Goal: Navigation & Orientation: Find specific page/section

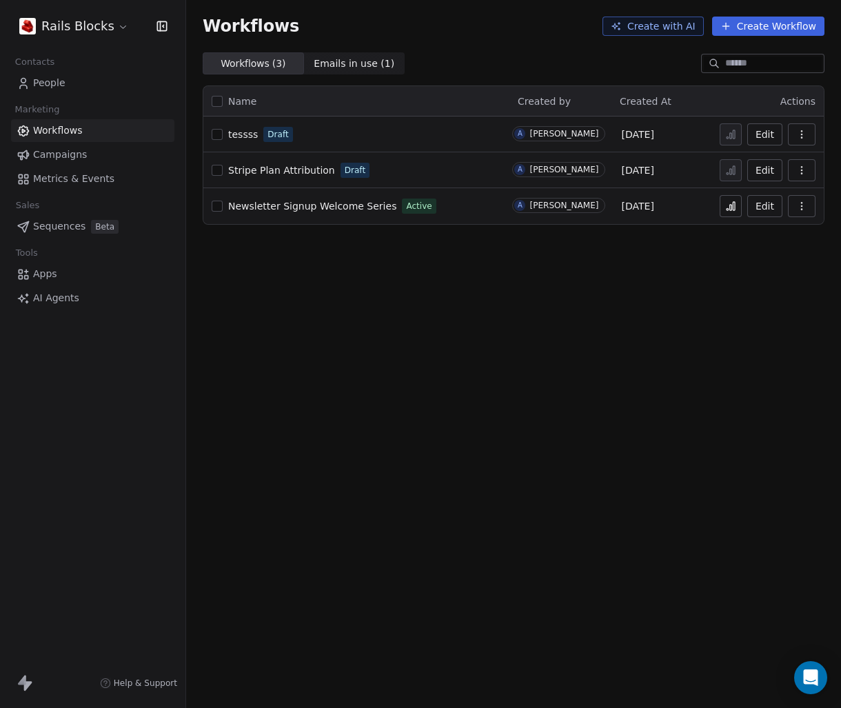
click at [58, 175] on span "Metrics & Events" at bounding box center [73, 179] width 81 height 14
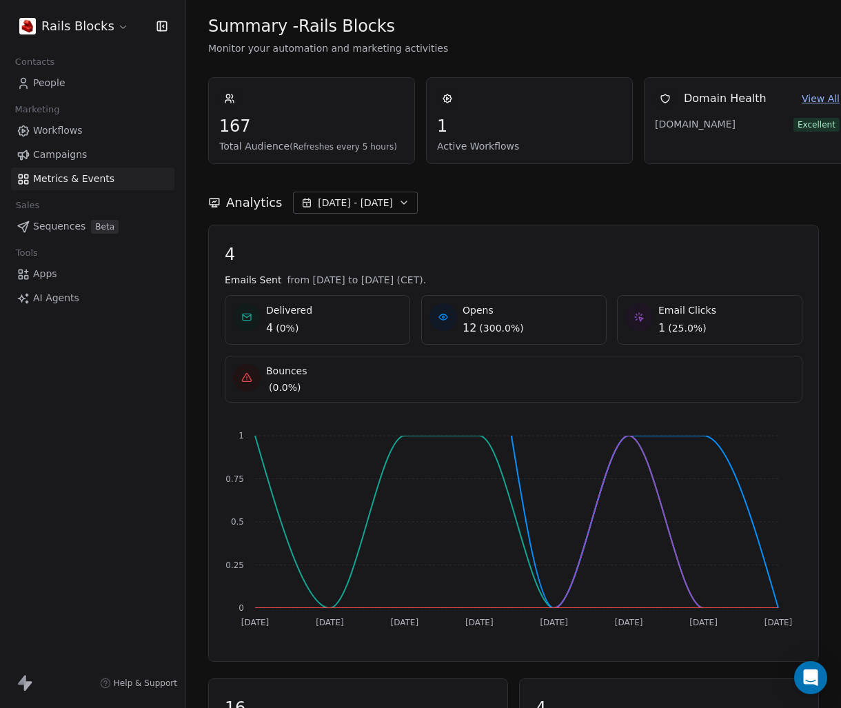
click at [70, 130] on span "Workflows" at bounding box center [58, 130] width 50 height 14
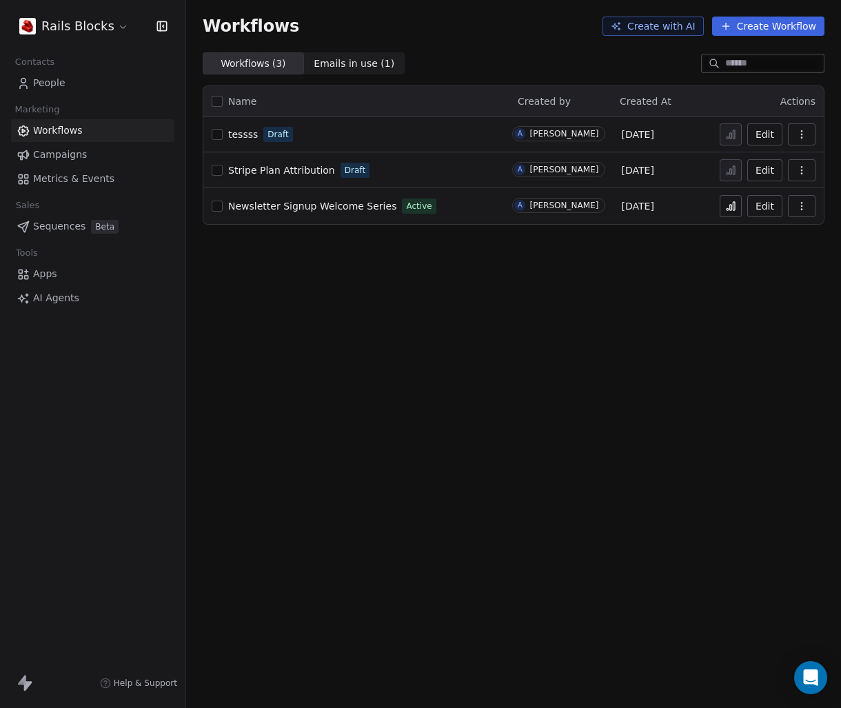
click at [39, 76] on span "People" at bounding box center [49, 83] width 32 height 14
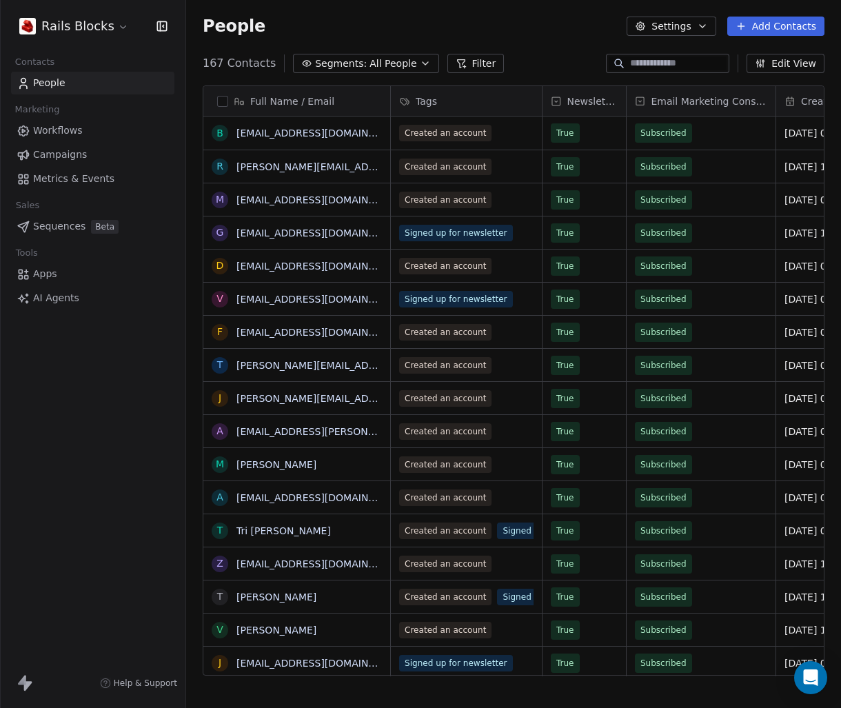
scroll to position [612, 645]
click at [374, 67] on span "All People" at bounding box center [393, 64] width 47 height 14
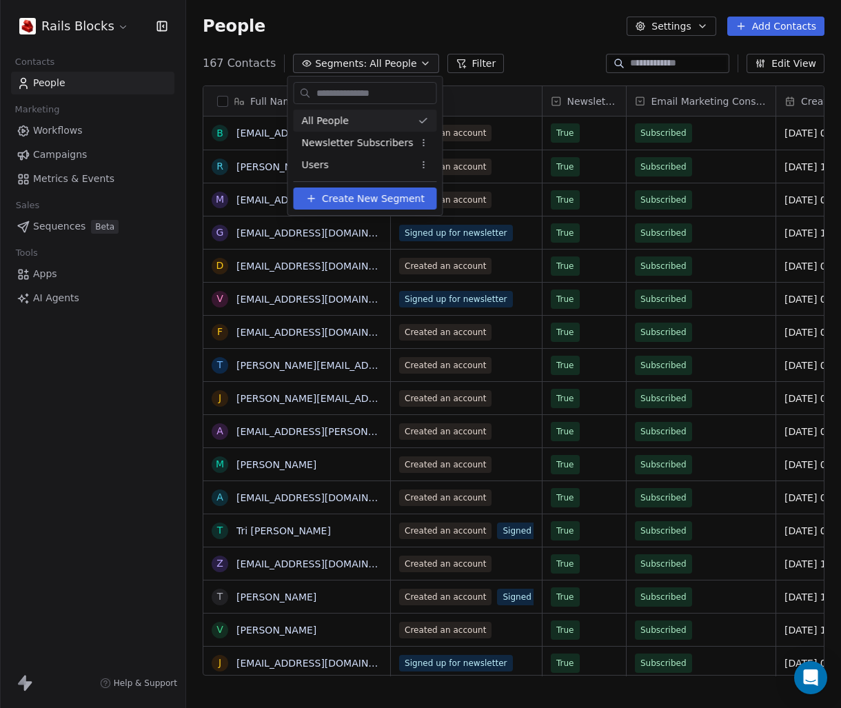
click at [504, 48] on html "Rails Blocks Contacts People Marketing Workflows Campaigns Metrics & Events Sal…" at bounding box center [420, 354] width 841 height 708
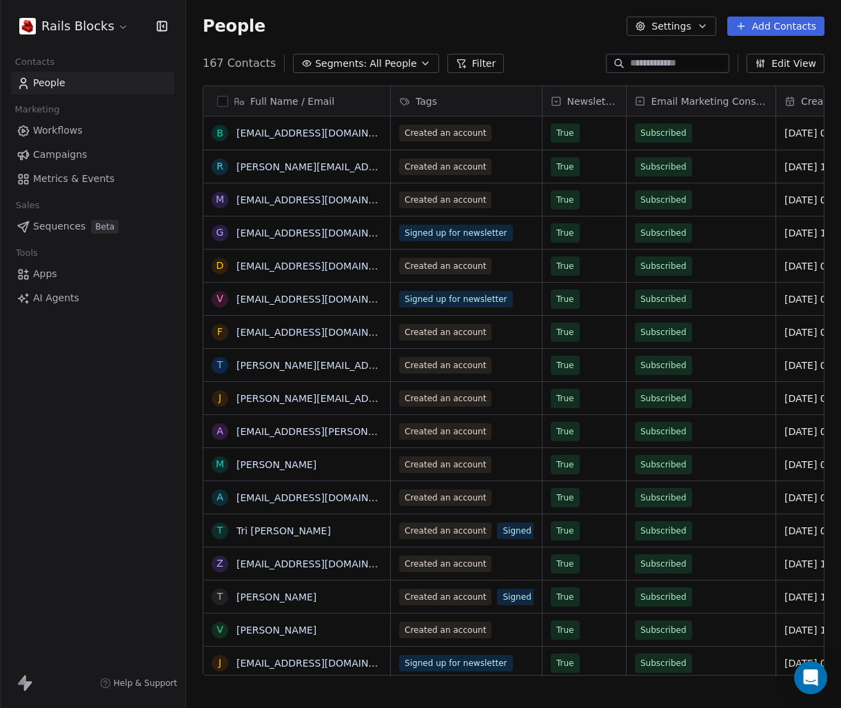
click at [370, 57] on span "All People" at bounding box center [393, 64] width 47 height 14
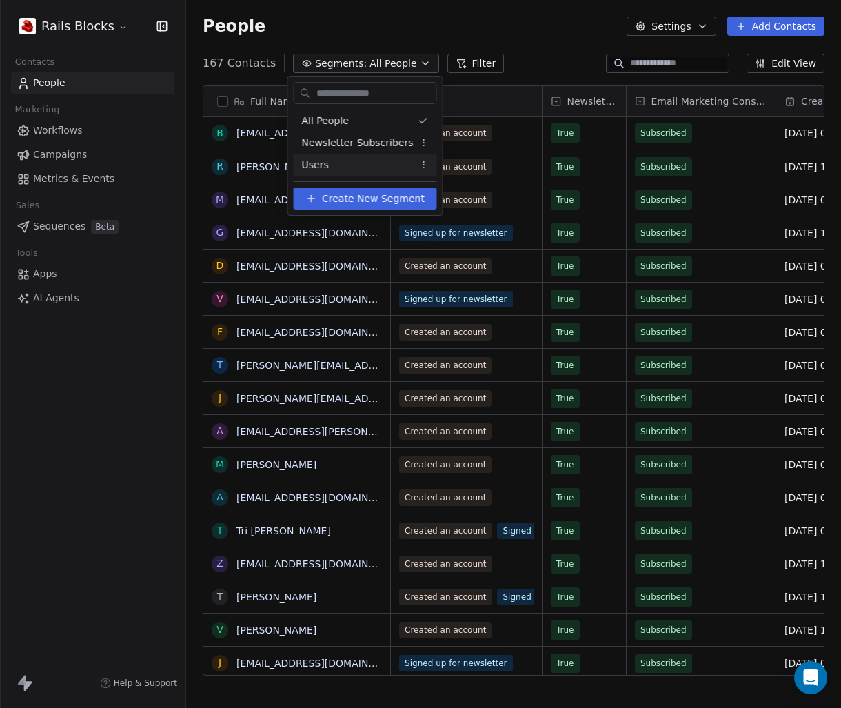
click at [368, 203] on span "Create New Segment" at bounding box center [373, 199] width 103 height 14
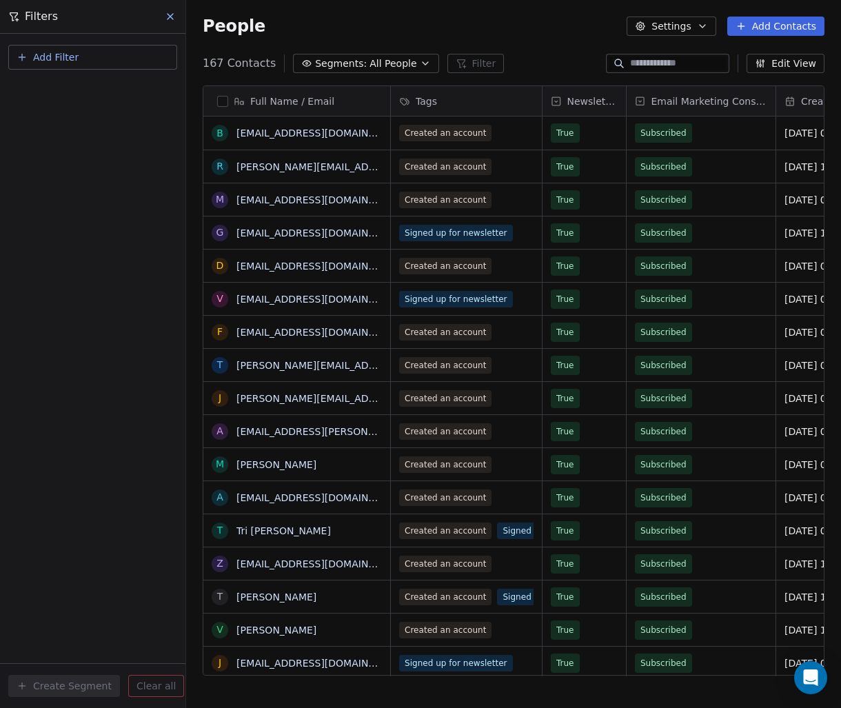
click at [172, 12] on icon at bounding box center [170, 16] width 11 height 11
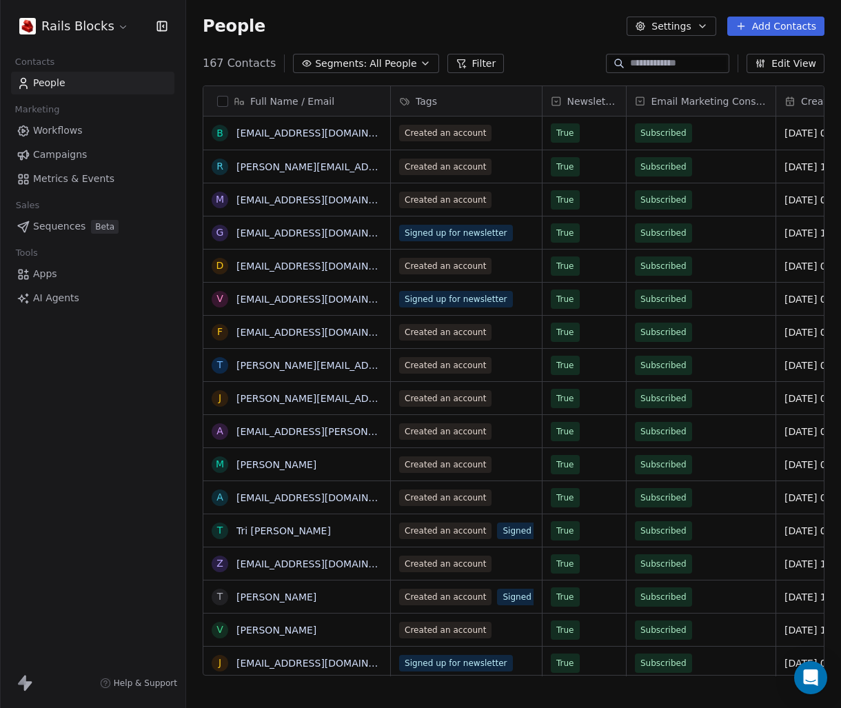
click at [377, 63] on span "All People" at bounding box center [393, 64] width 47 height 14
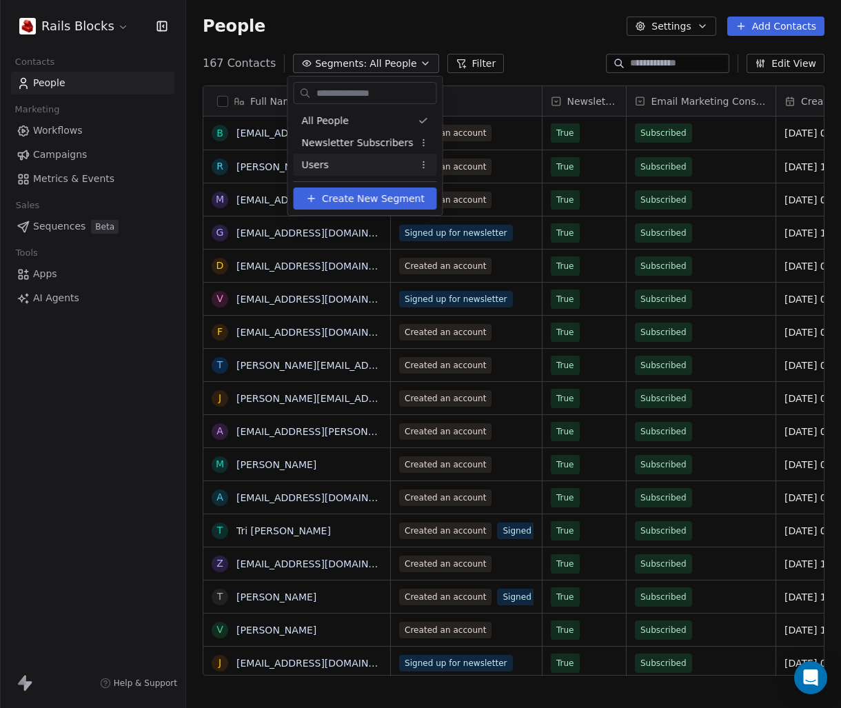
click at [347, 205] on span "Create New Segment" at bounding box center [373, 199] width 103 height 14
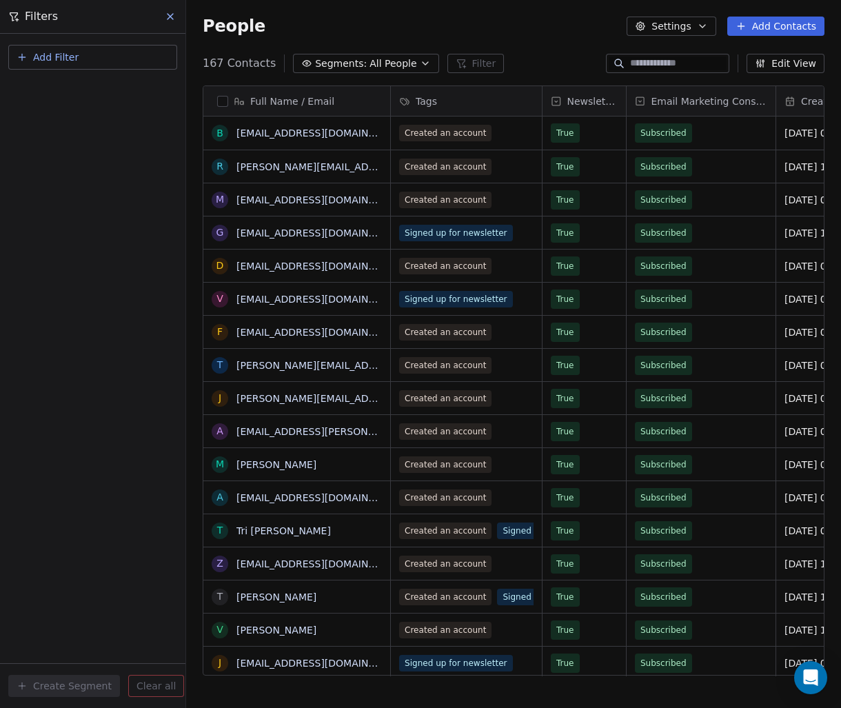
click at [657, 63] on input at bounding box center [678, 64] width 97 height 14
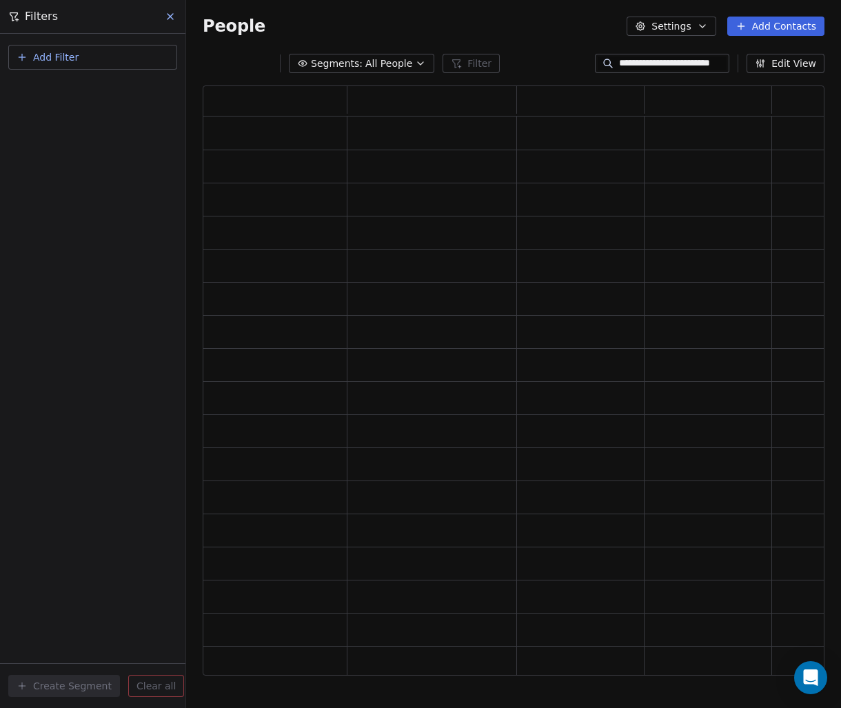
scroll to position [579, 612]
type input "**********"
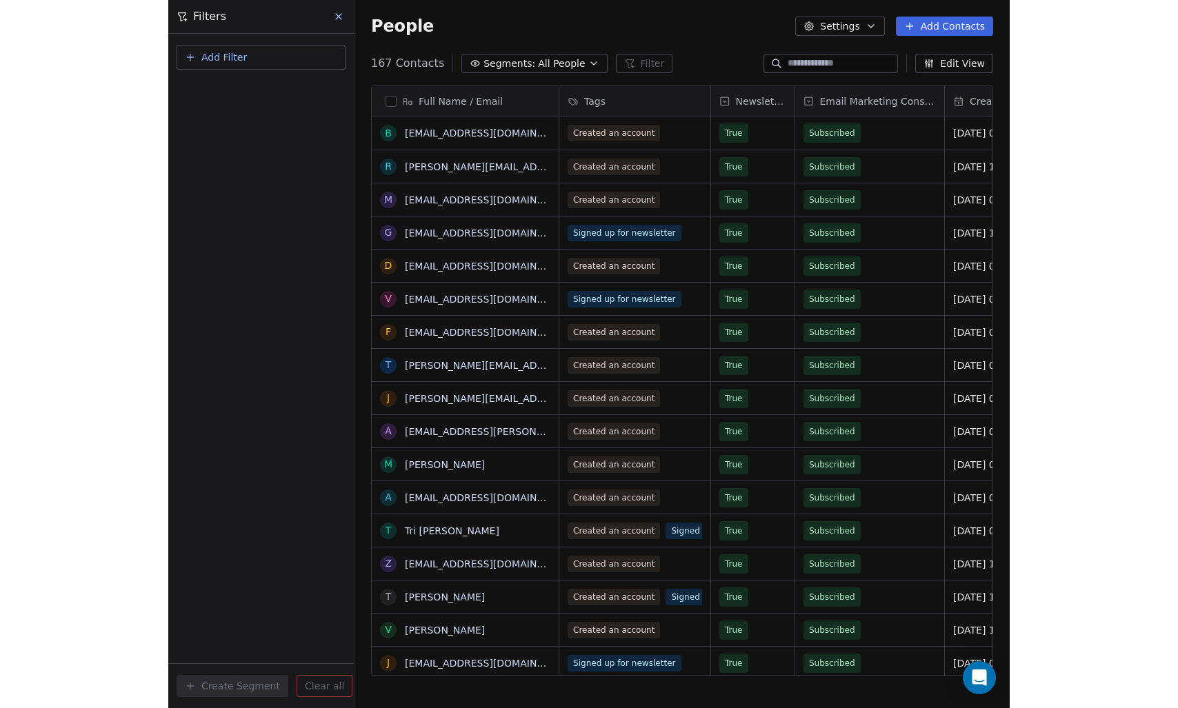
scroll to position [612, 827]
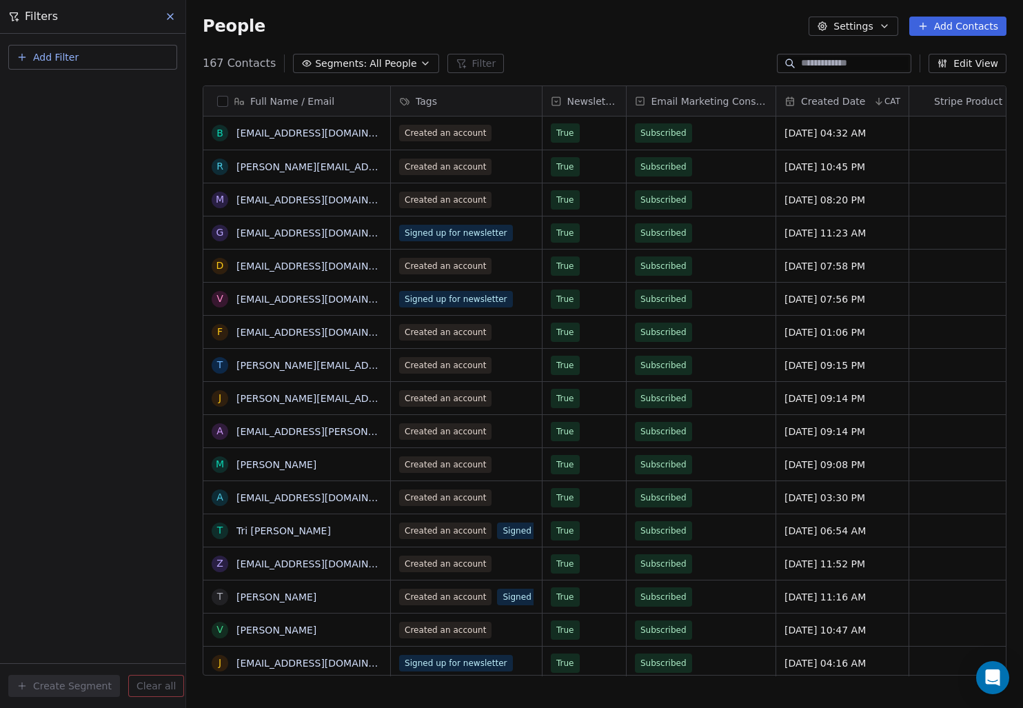
click at [171, 14] on icon at bounding box center [170, 16] width 11 height 11
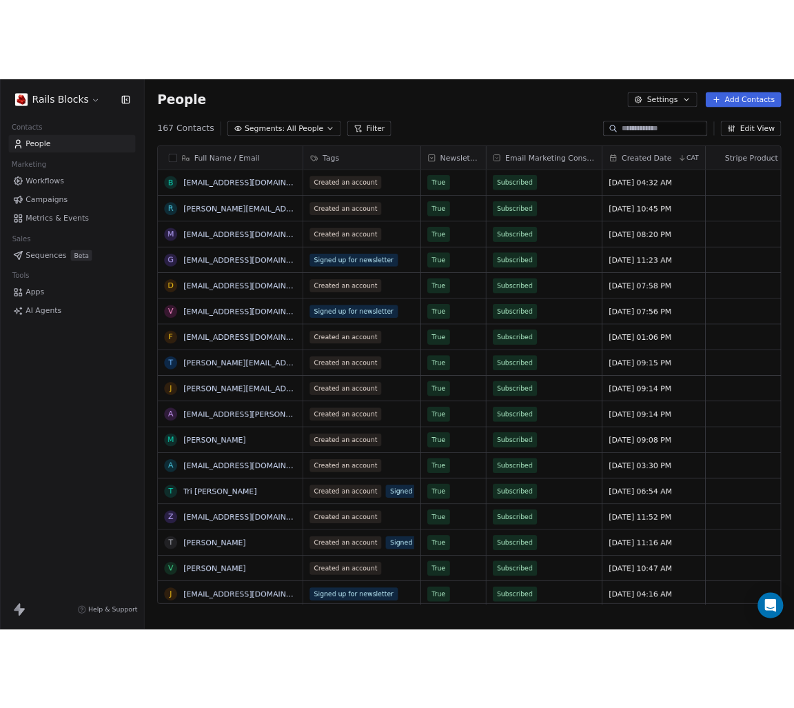
scroll to position [612, 981]
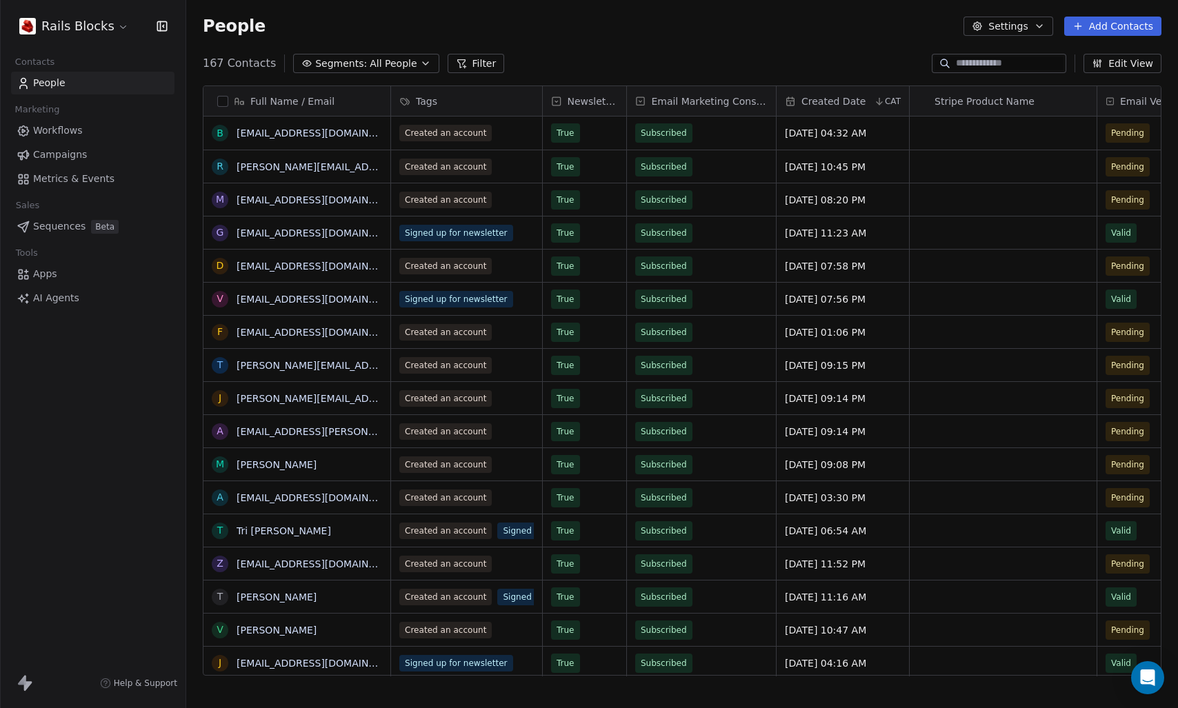
click at [788, 50] on div "People Settings Add Contacts" at bounding box center [681, 26] width 991 height 52
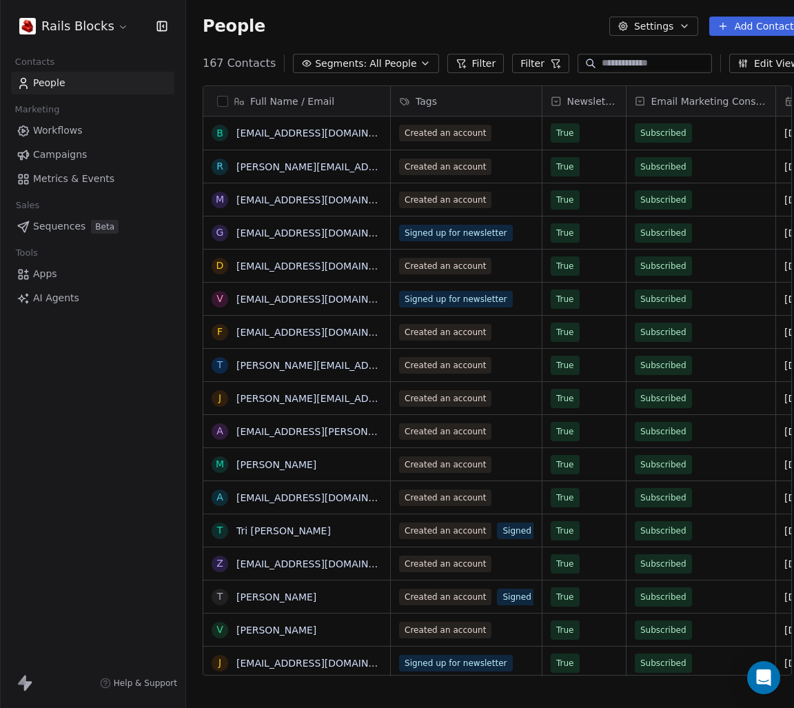
scroll to position [11, 11]
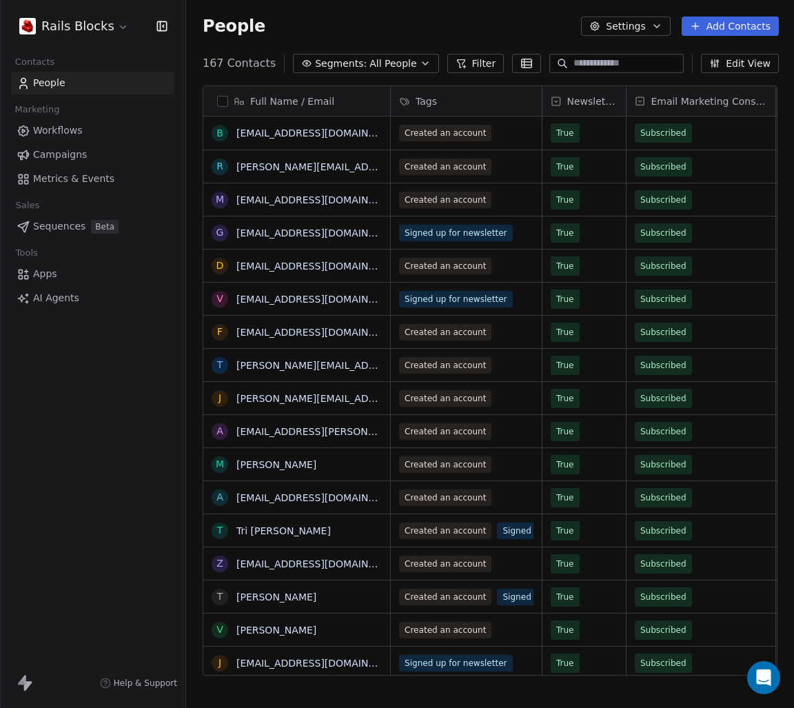
click at [536, 54] on div "167 Contacts Segments: All People Filter Edit View" at bounding box center [490, 63] width 609 height 22
click at [534, 61] on div "167 Contacts Segments: All People Filter Edit View" at bounding box center [490, 63] width 609 height 22
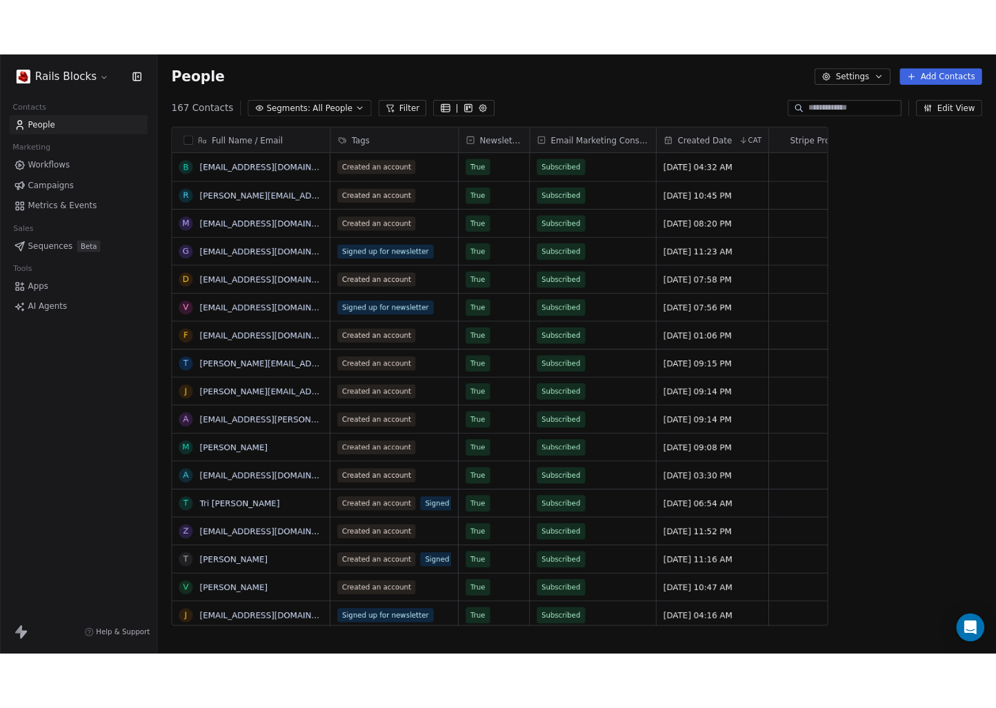
scroll to position [612, 799]
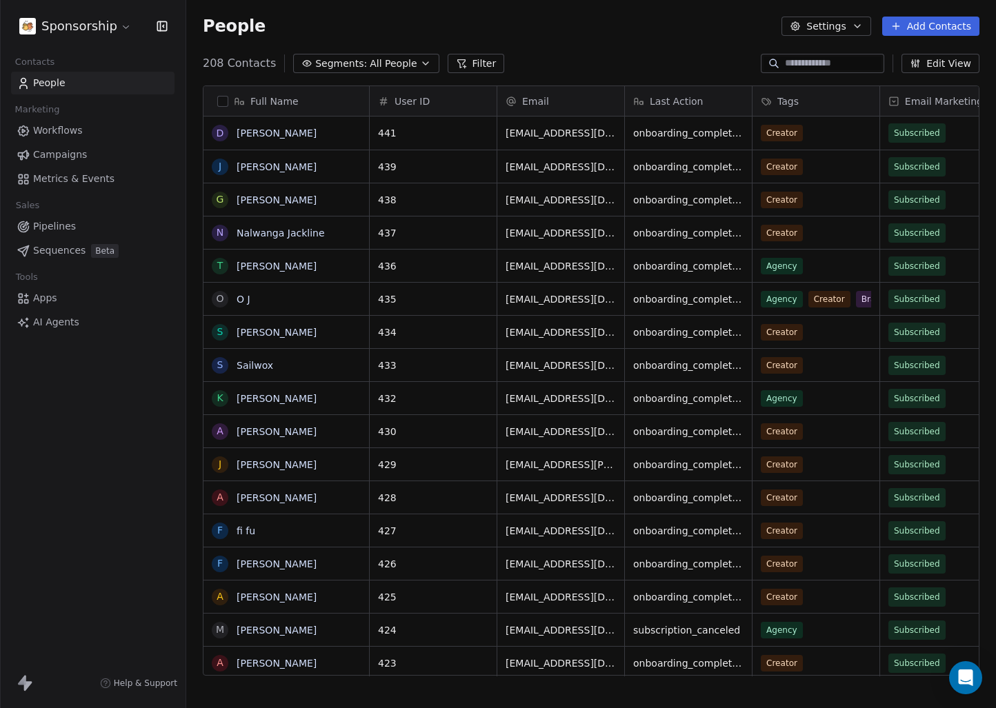
scroll to position [612, 799]
click at [94, 154] on link "Campaigns" at bounding box center [92, 154] width 163 height 23
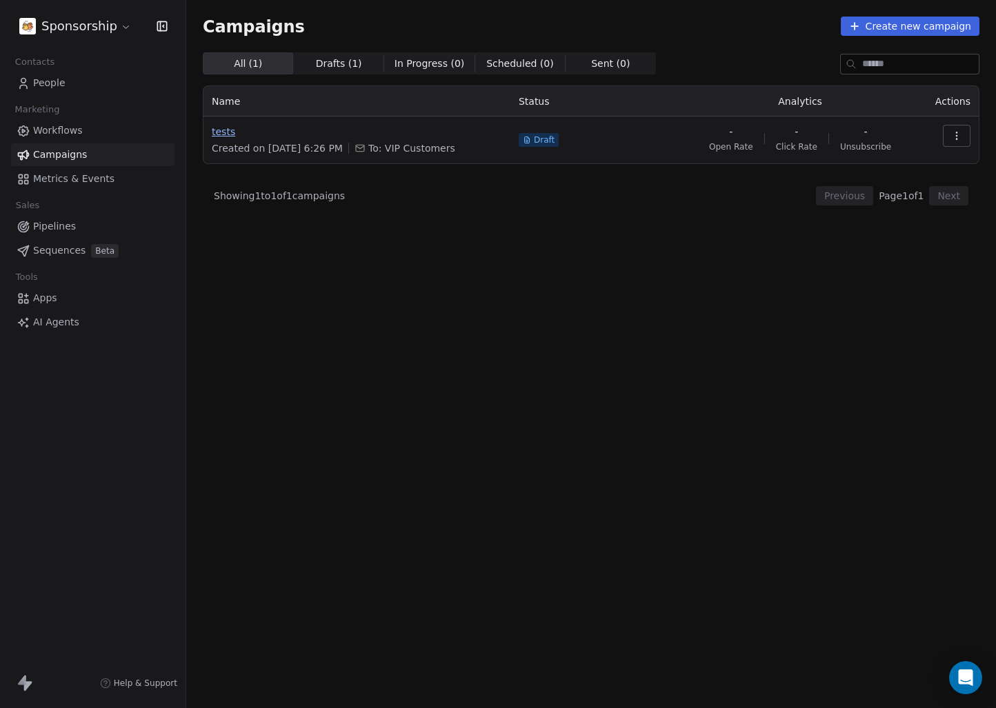
click at [248, 127] on span "tests" at bounding box center [357, 132] width 290 height 14
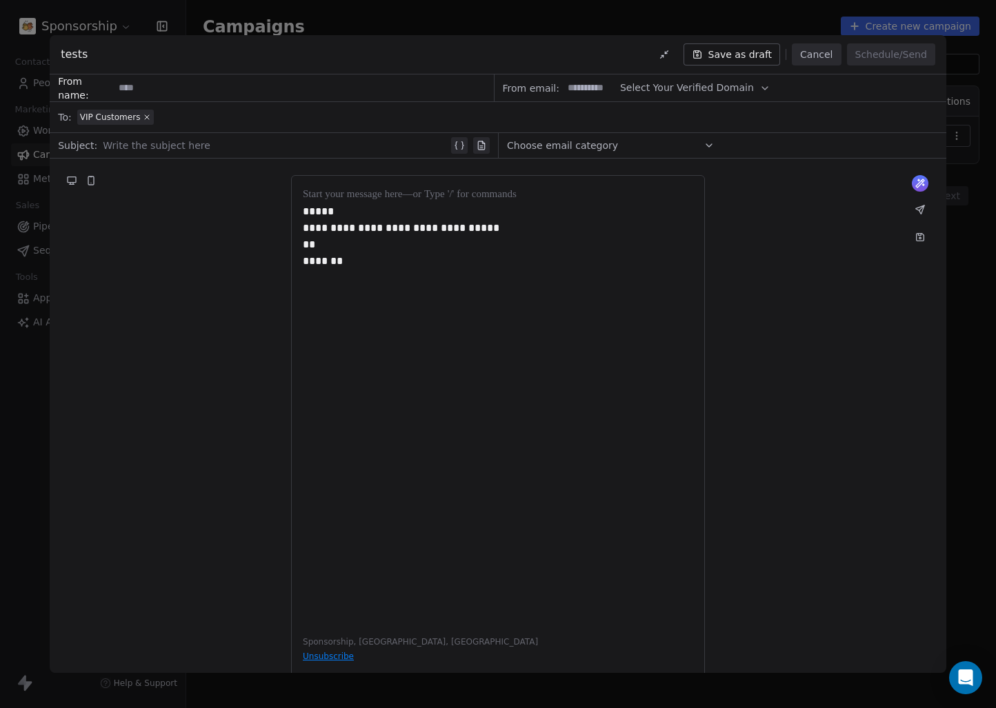
click at [806, 54] on button "Cancel" at bounding box center [815, 54] width 49 height 22
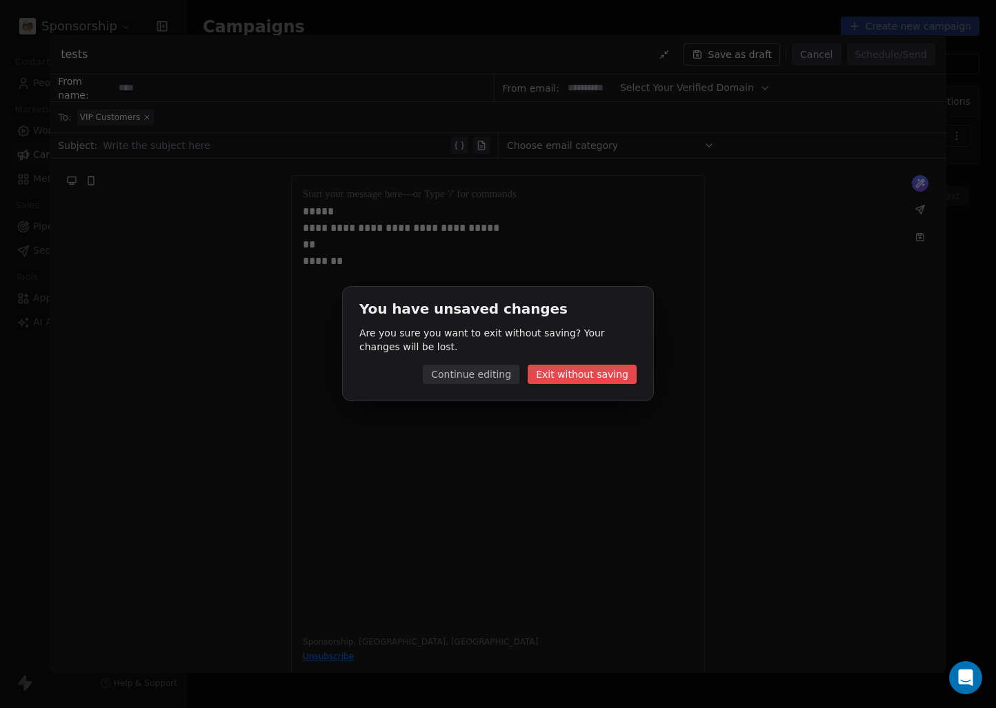
click at [553, 373] on button "Exit without saving" at bounding box center [581, 374] width 109 height 19
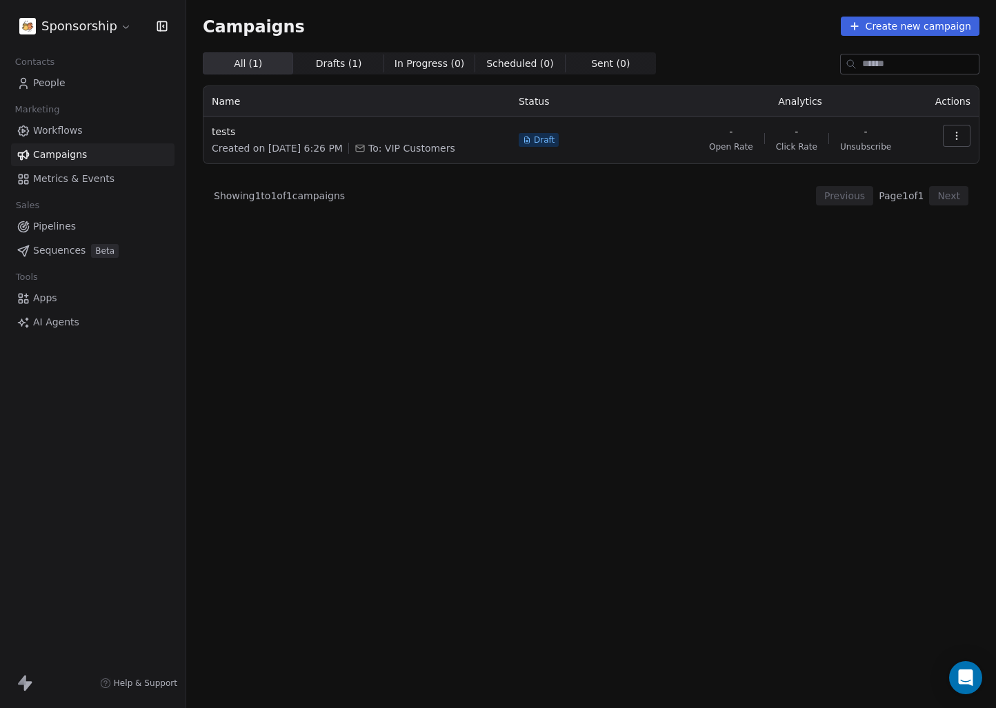
click at [112, 130] on link "Workflows" at bounding box center [92, 130] width 163 height 23
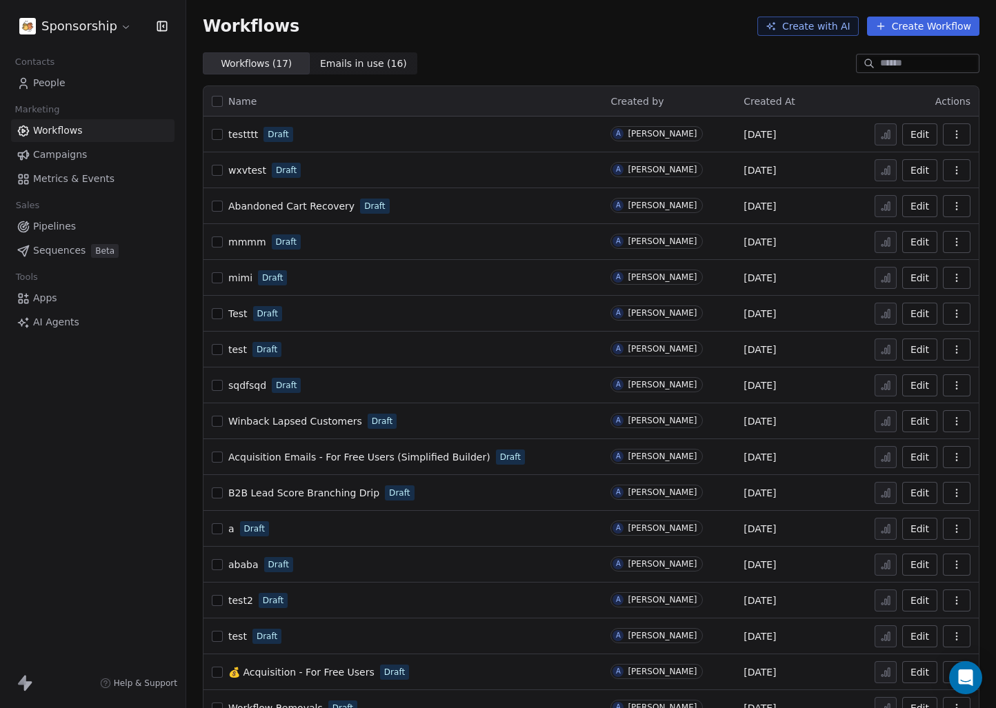
click at [232, 141] on link "testttt" at bounding box center [243, 135] width 30 height 14
click at [951, 135] on icon "button" at bounding box center [956, 134] width 11 height 11
